Goal: Communication & Community: Share content

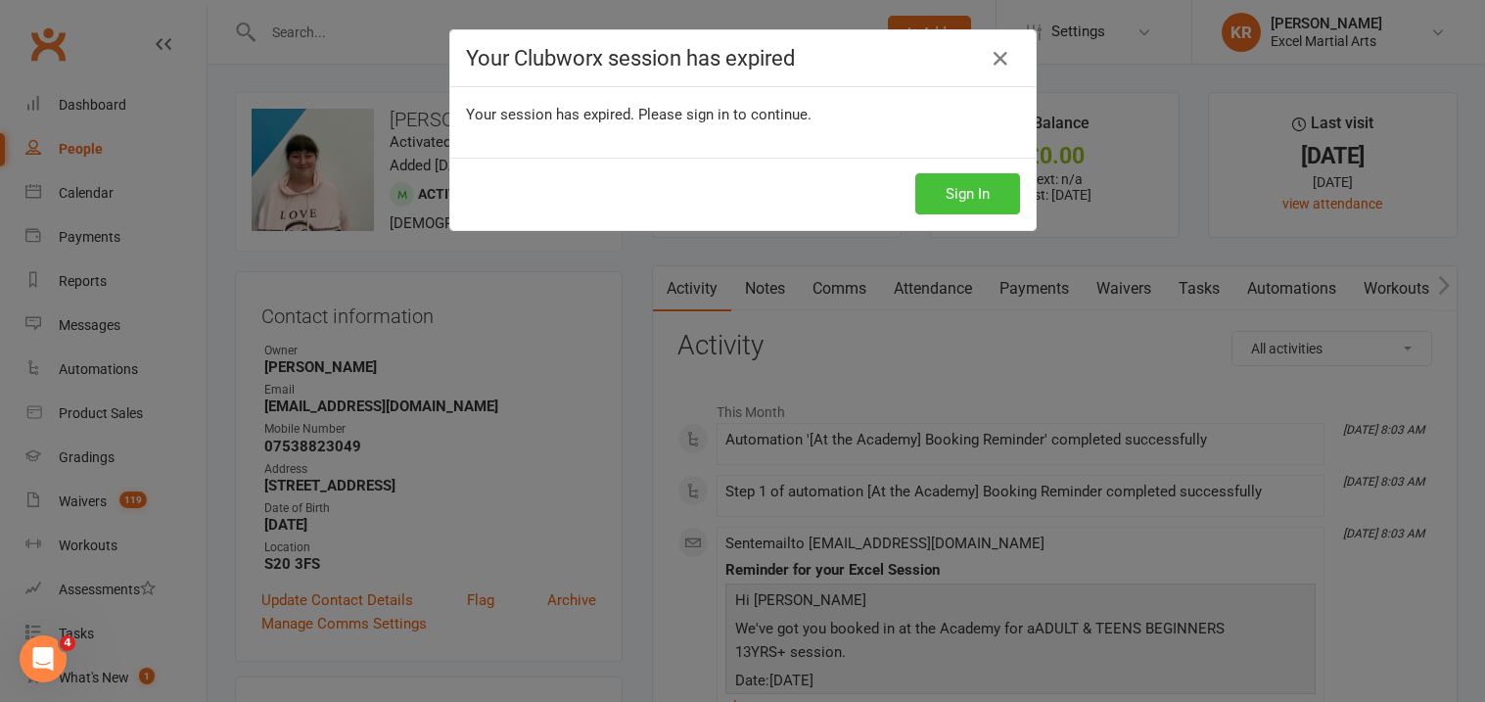
click at [967, 193] on button "Sign In" at bounding box center [967, 193] width 105 height 41
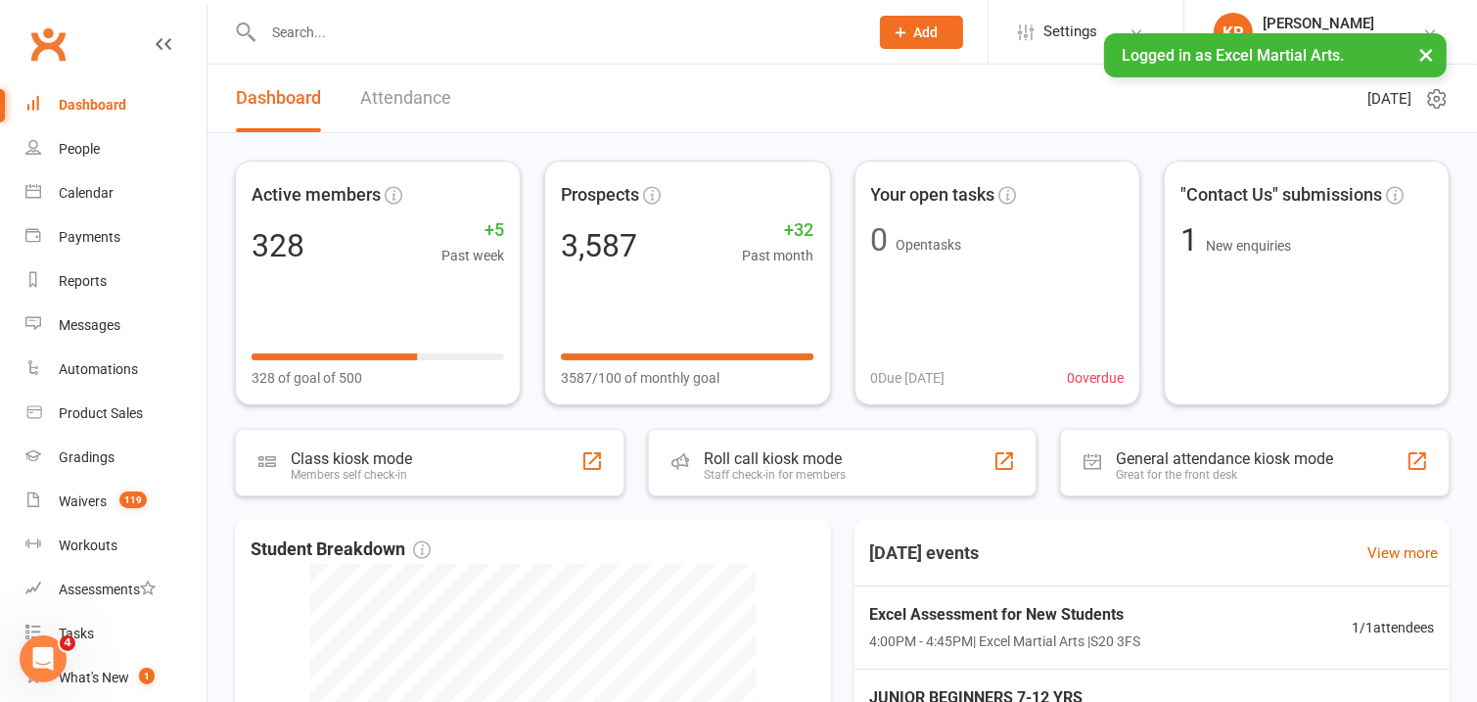
click at [373, 35] on input "text" at bounding box center [555, 32] width 597 height 27
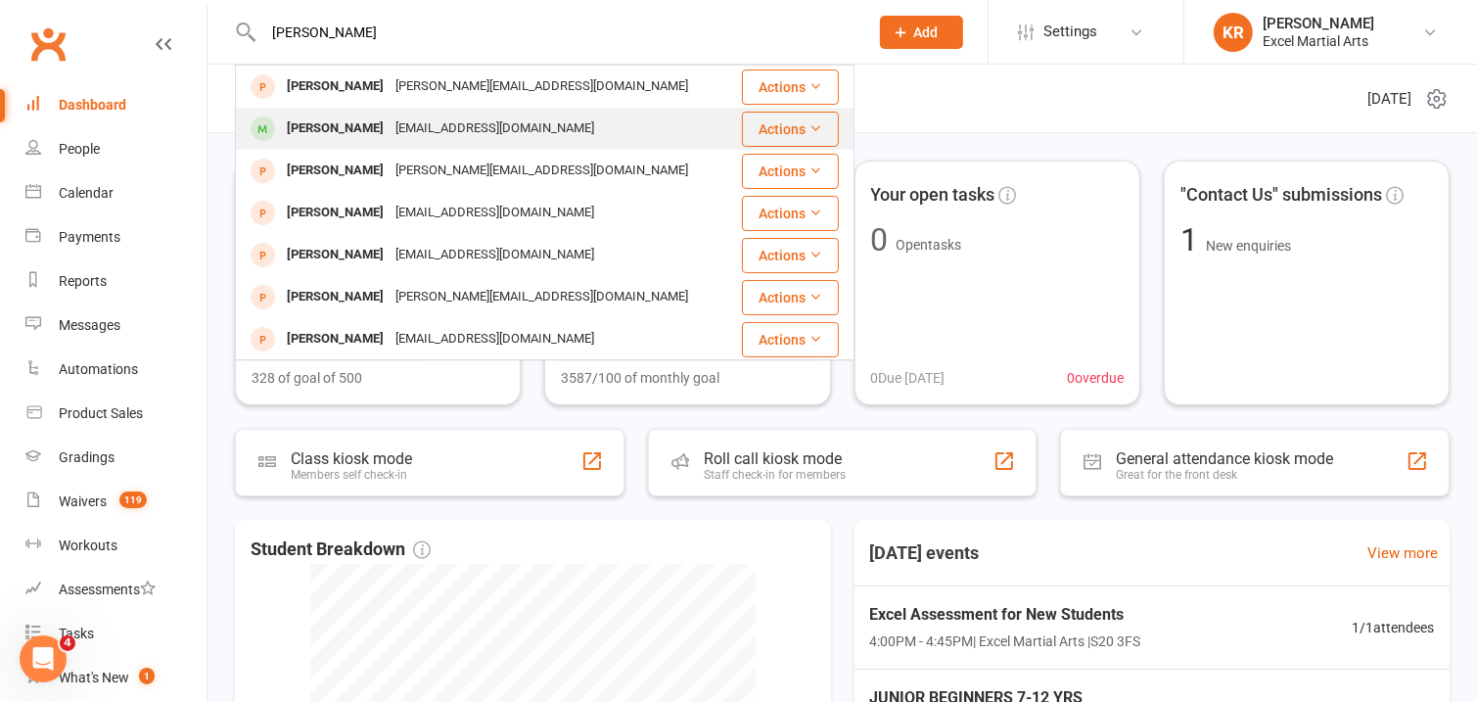
type input "[PERSON_NAME]"
click at [390, 119] on div "[EMAIL_ADDRESS][DOMAIN_NAME]" at bounding box center [495, 129] width 211 height 28
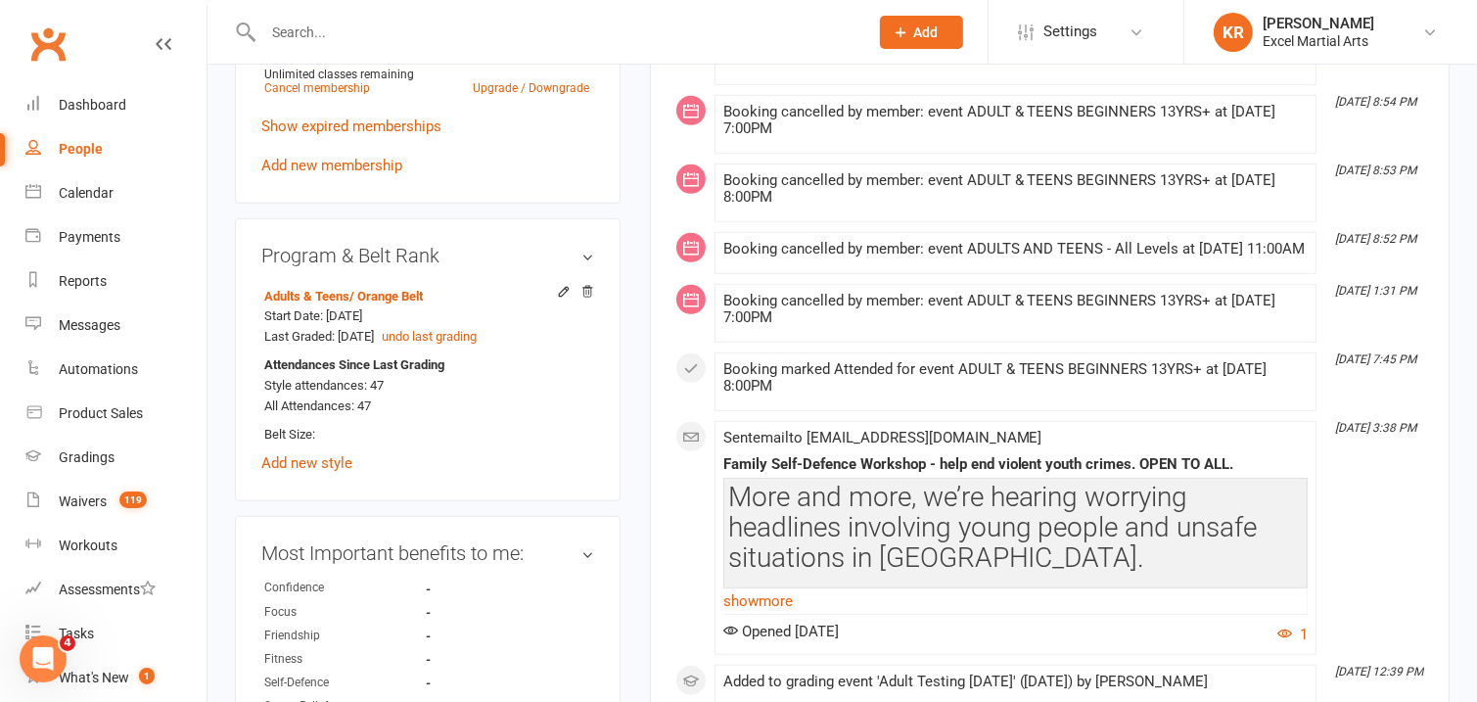
scroll to position [882, 0]
click at [796, 614] on link "show more" at bounding box center [1016, 599] width 585 height 27
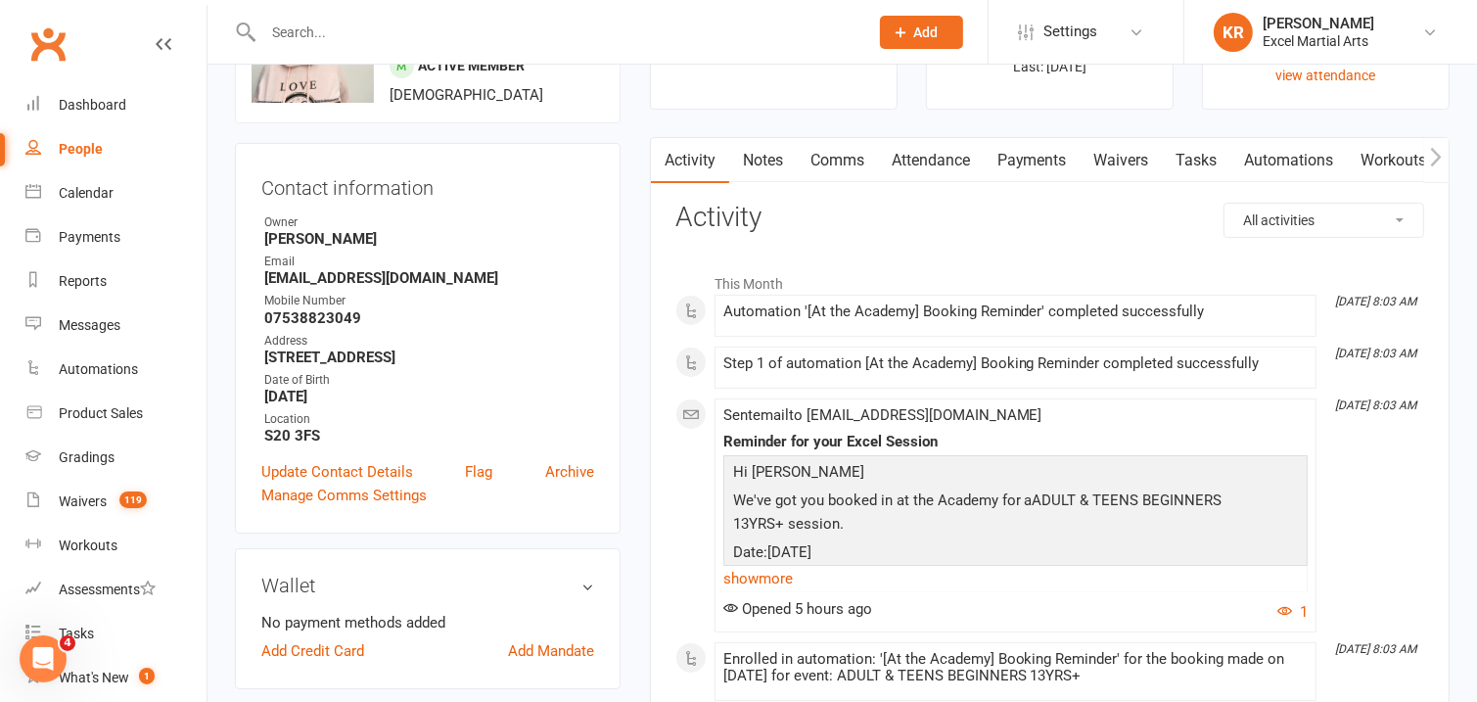
scroll to position [0, 0]
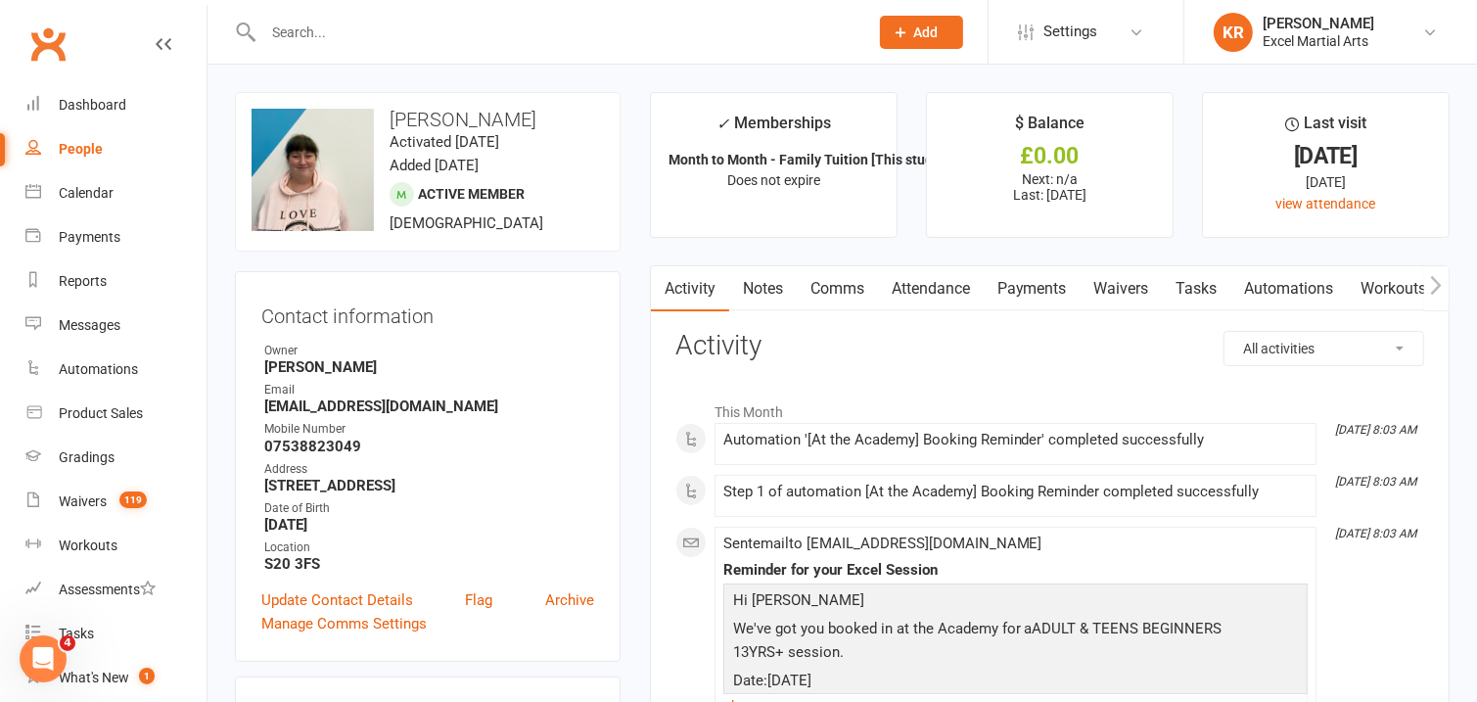
click at [829, 297] on link "Comms" at bounding box center [837, 288] width 81 height 45
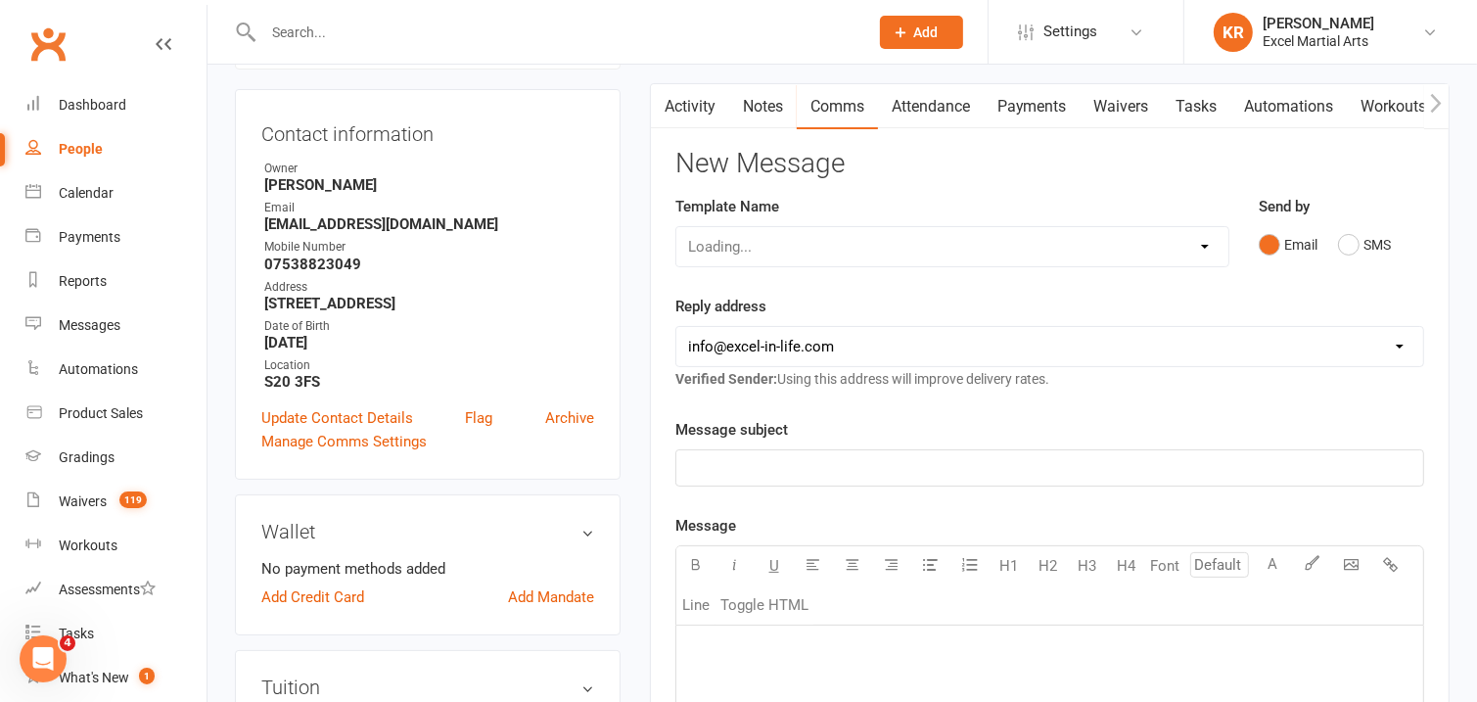
scroll to position [214, 0]
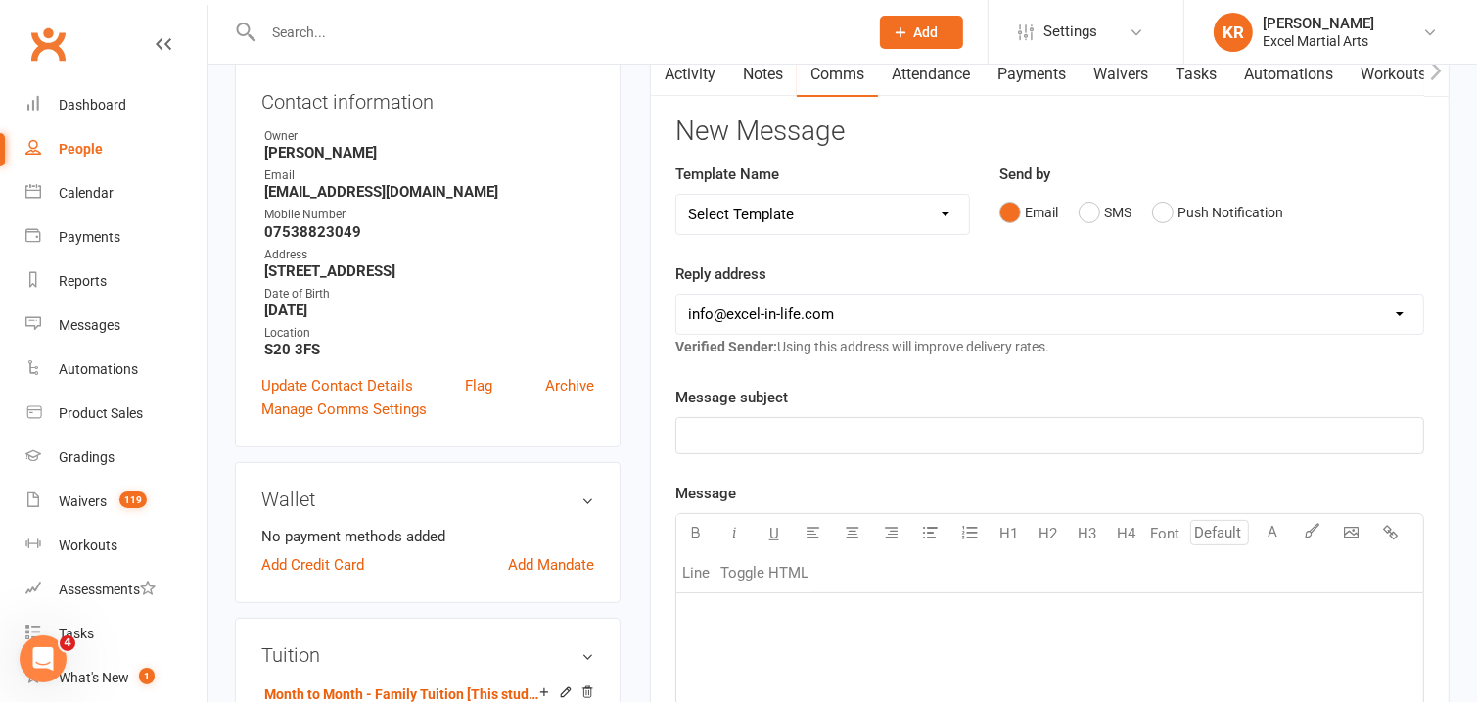
click at [947, 212] on select "Select Template [Email] 1 Day a week student Orange/Green Belts POST TESTING [E…" at bounding box center [823, 214] width 293 height 39
select select "32"
click at [677, 195] on select "Select Template [Email] 1 Day a week student Orange/Green Belts POST TESTING [E…" at bounding box center [823, 214] width 293 height 39
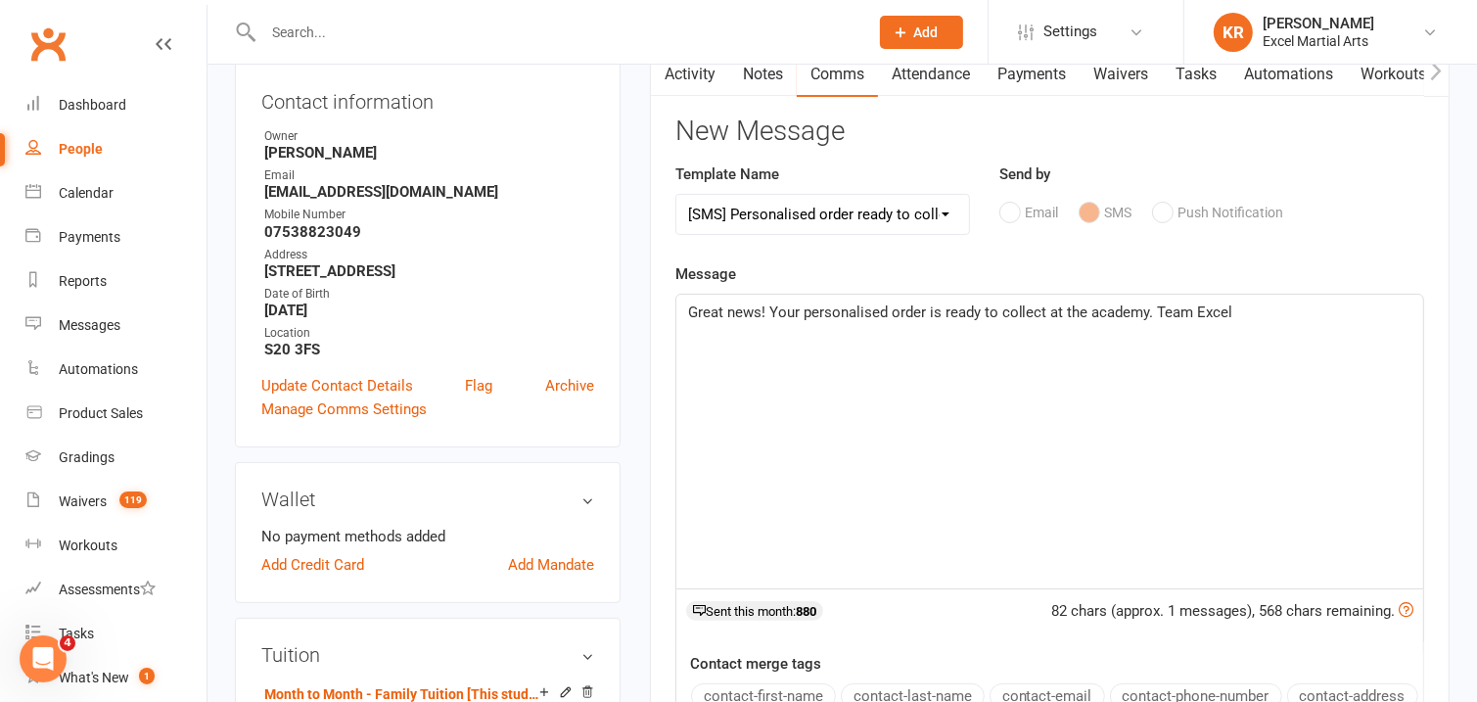
click at [925, 312] on span "Great news! Your personalised order is ready to collect at the academy. Team Ex…" at bounding box center [960, 313] width 545 height 18
click at [1039, 367] on div "Great news! Your personalised order [Shorts] is ready to collect at the academy…" at bounding box center [1050, 442] width 747 height 294
click at [1207, 313] on span "Great news! Your personalised order [Shorts] is ready to collect at the academy…" at bounding box center [988, 313] width 600 height 18
click at [980, 340] on p "Great news! Your personalised order [Shorts] is ready to collect at the academy…" at bounding box center [1050, 324] width 724 height 47
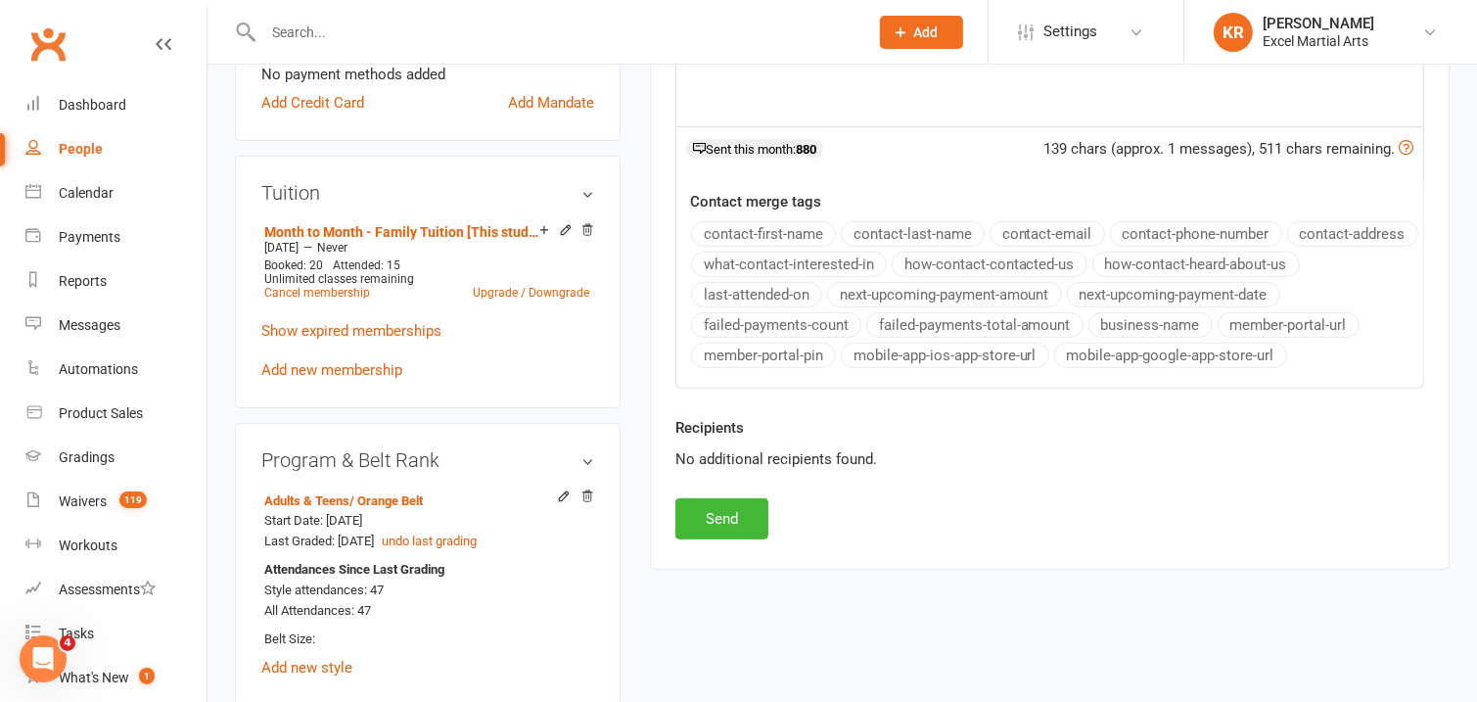
scroll to position [686, 0]
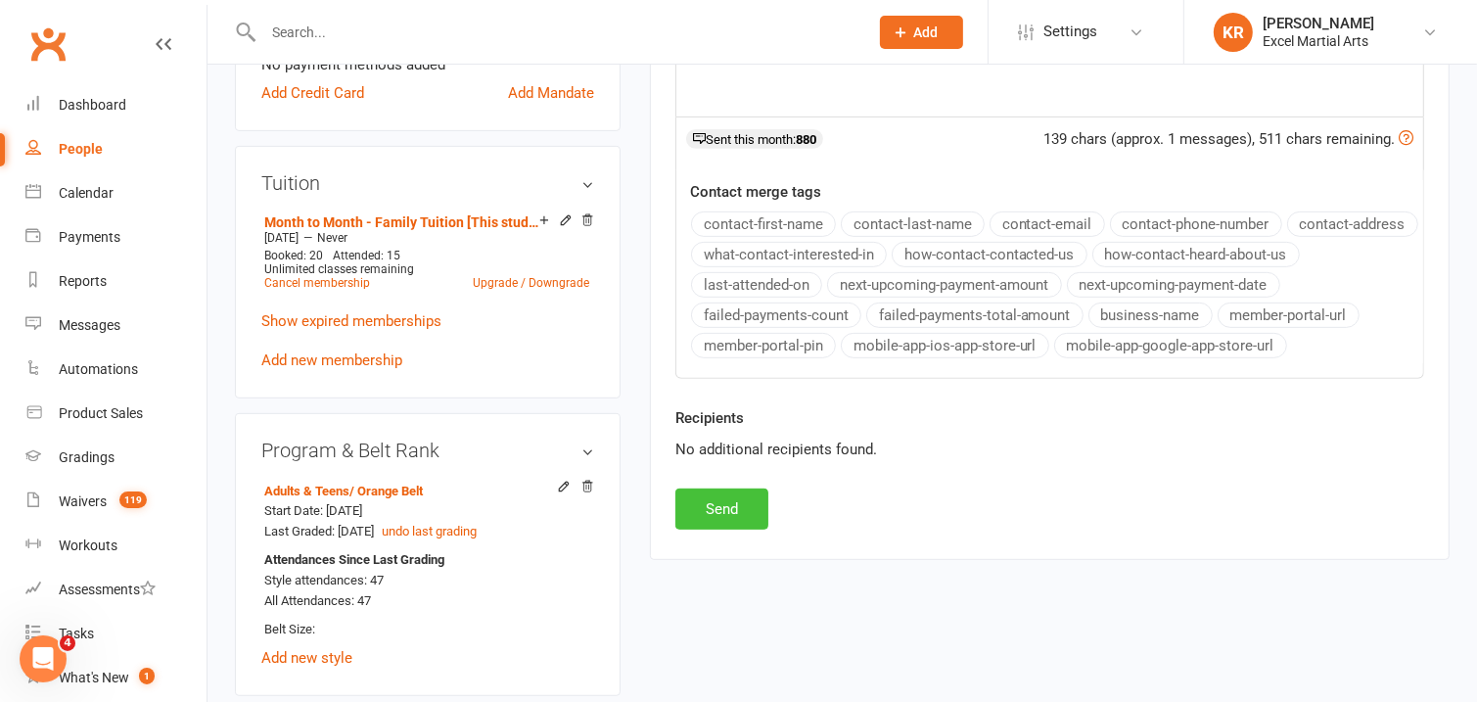
click at [733, 530] on button "Send" at bounding box center [722, 509] width 93 height 41
select select
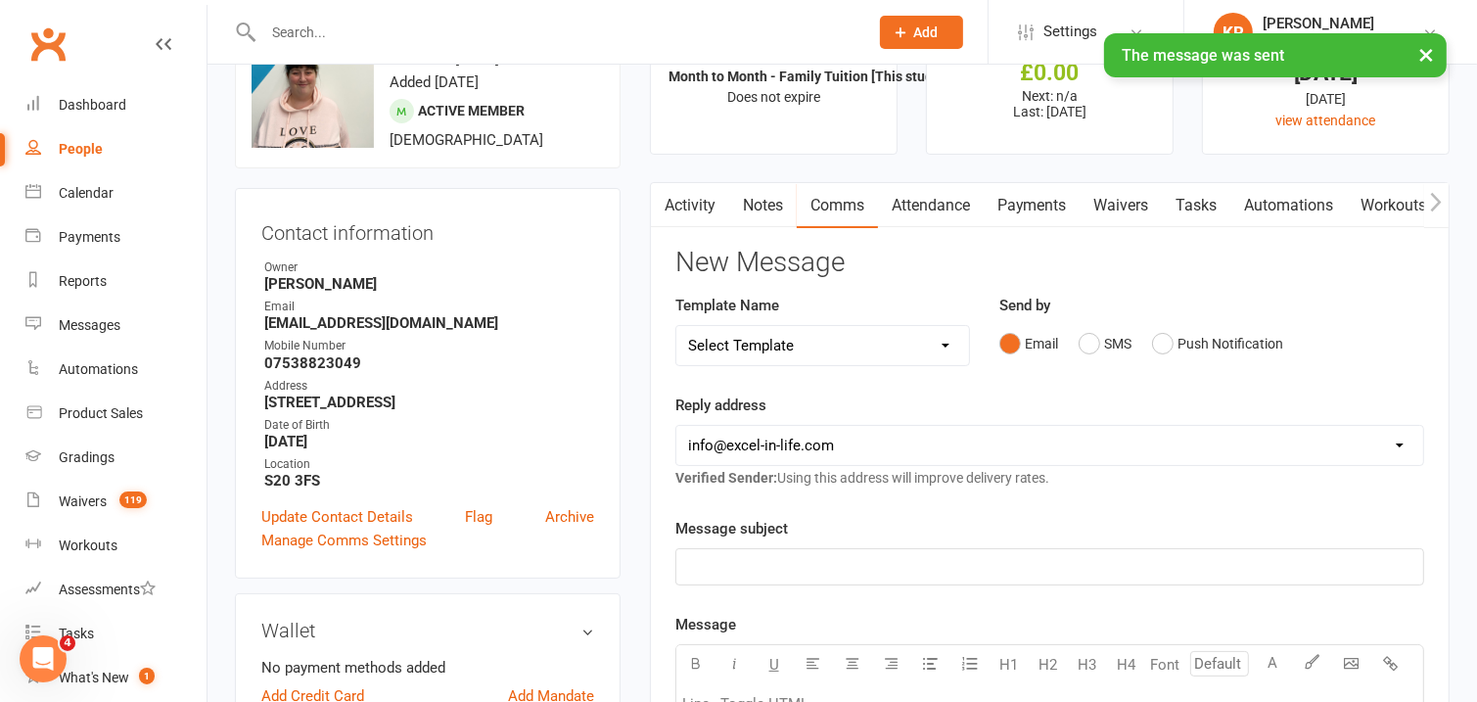
scroll to position [42, 0]
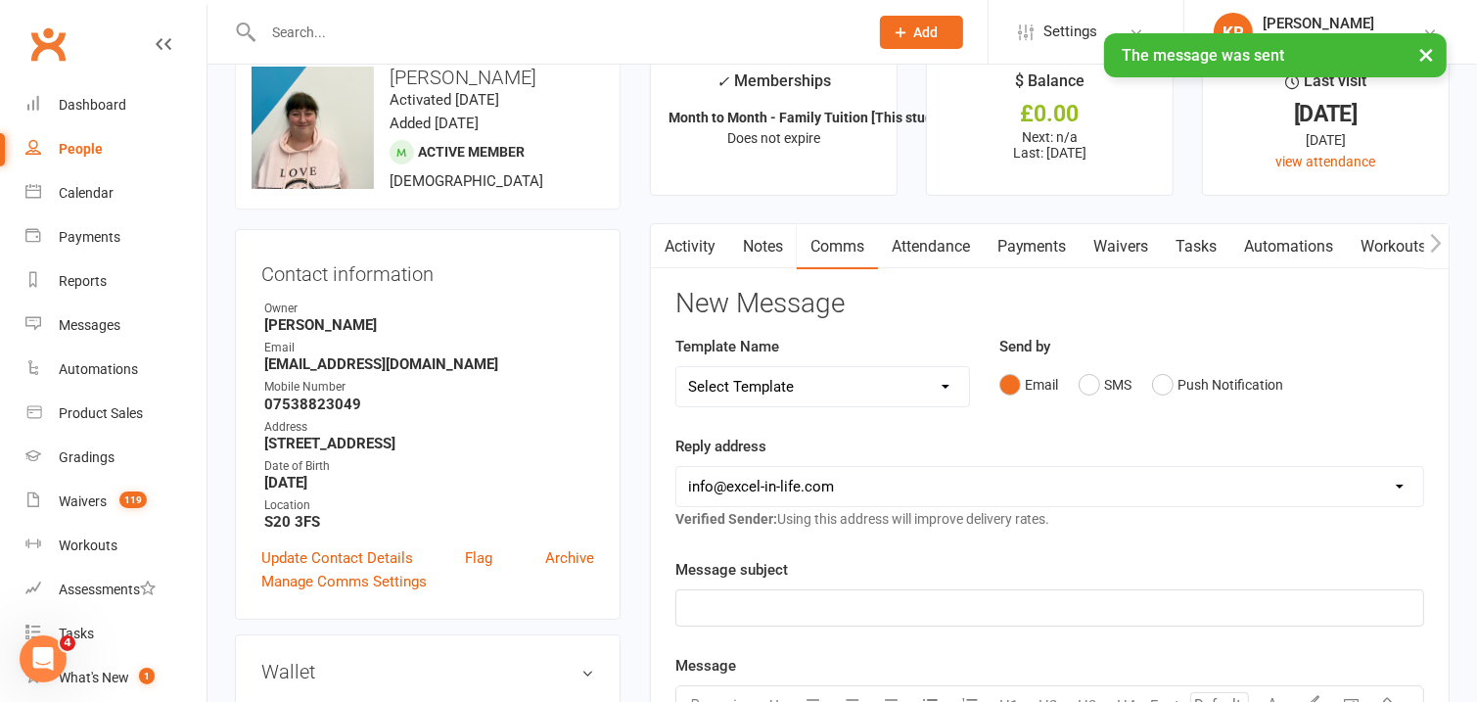
click at [708, 246] on link "Activity" at bounding box center [690, 246] width 78 height 45
